Goal: Information Seeking & Learning: Understand process/instructions

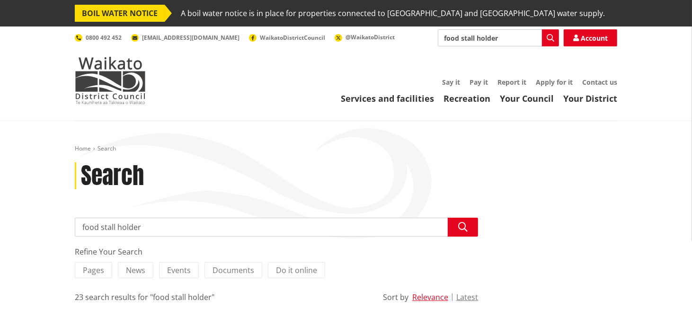
click at [531, 40] on input "food stall holder" at bounding box center [498, 37] width 121 height 17
click at [529, 37] on input "food stall holder" at bounding box center [498, 37] width 121 height 17
type input "emergency"
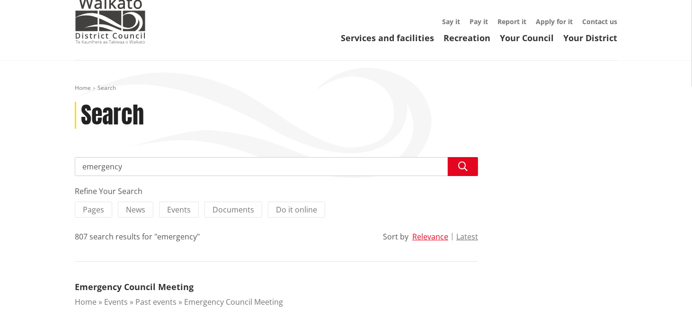
scroll to position [11, 0]
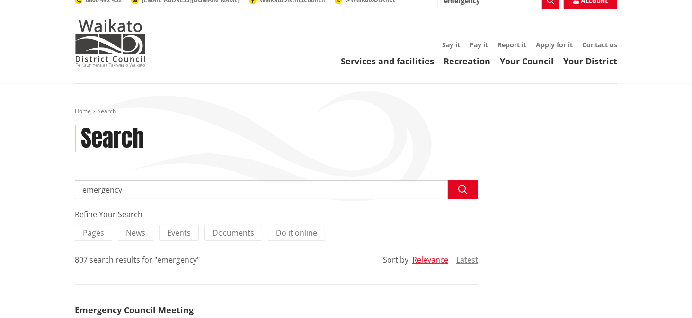
click at [244, 193] on input "emergency" at bounding box center [276, 189] width 403 height 19
type input "emergency services"
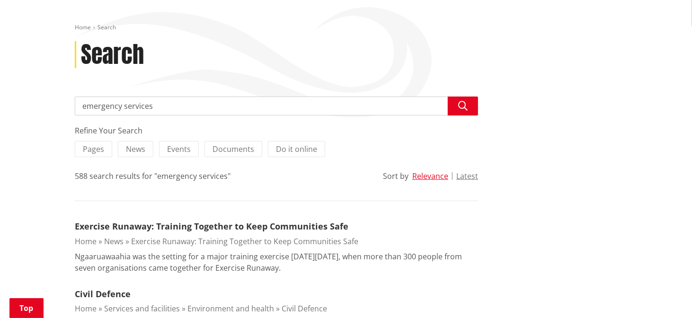
scroll to position [96, 0]
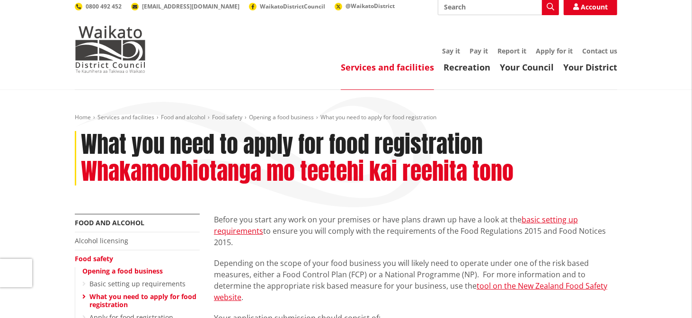
scroll to position [30, 0]
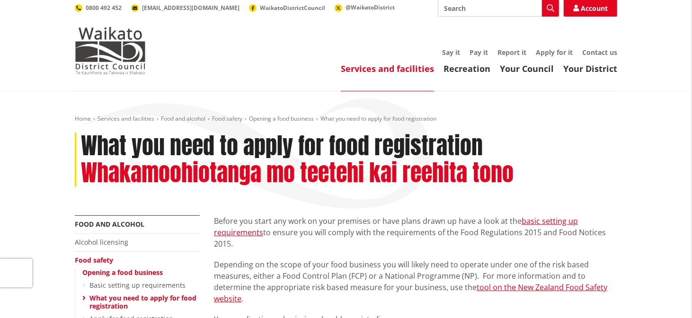
scroll to position [30, 0]
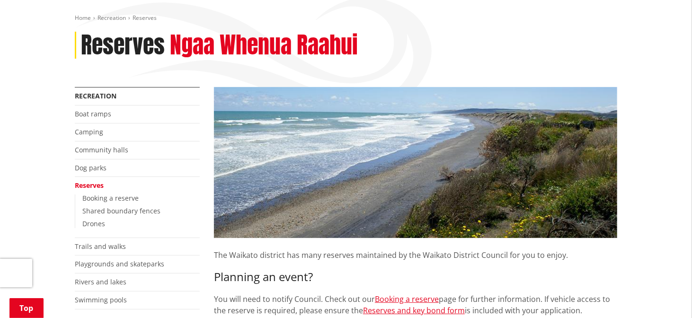
scroll to position [137, 0]
